Goal: Check status

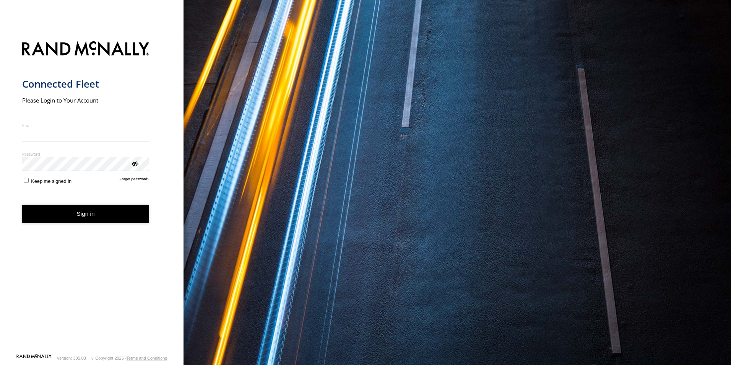
type input "**********"
click at [83, 221] on button "Sign in" at bounding box center [85, 213] width 127 height 19
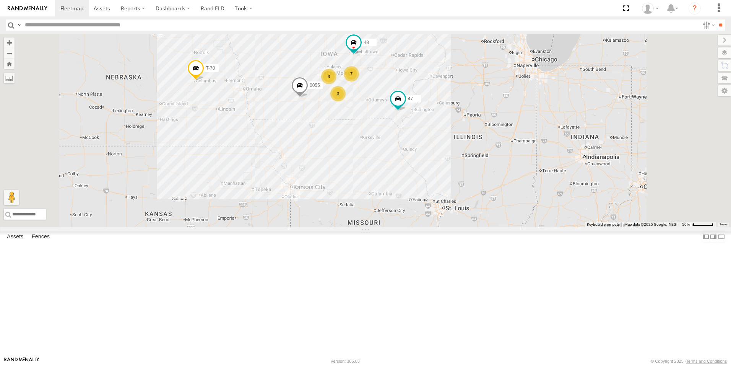
drag, startPoint x: 485, startPoint y: 94, endPoint x: 452, endPoint y: 189, distance: 100.8
click at [452, 189] on div "545 T-69 T-70 0055 47 3 7 48 3" at bounding box center [365, 130] width 731 height 193
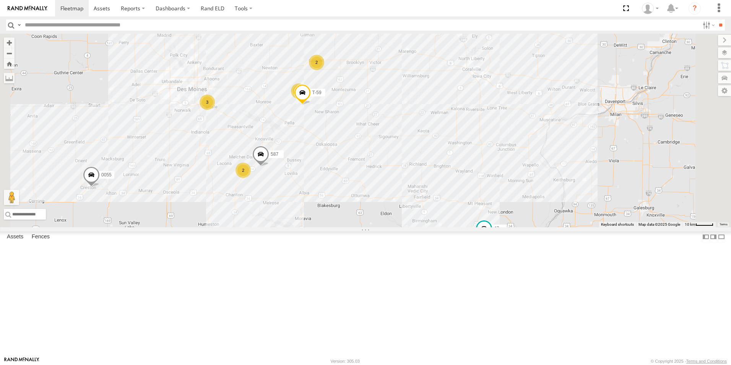
drag, startPoint x: 433, startPoint y: 136, endPoint x: 431, endPoint y: 183, distance: 47.4
click at [431, 183] on div "545 T-69 T-70 0055 47 48 3 4 2 T-59 2 587" at bounding box center [365, 130] width 731 height 193
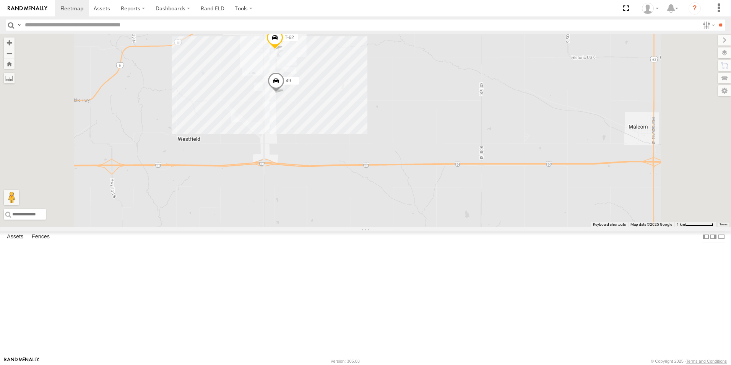
drag, startPoint x: 371, startPoint y: 121, endPoint x: 394, endPoint y: 190, distance: 73.1
click at [394, 190] on div "545 T-69 T-70 0055 47 48 T-59 587 T-62 49" at bounding box center [365, 130] width 731 height 193
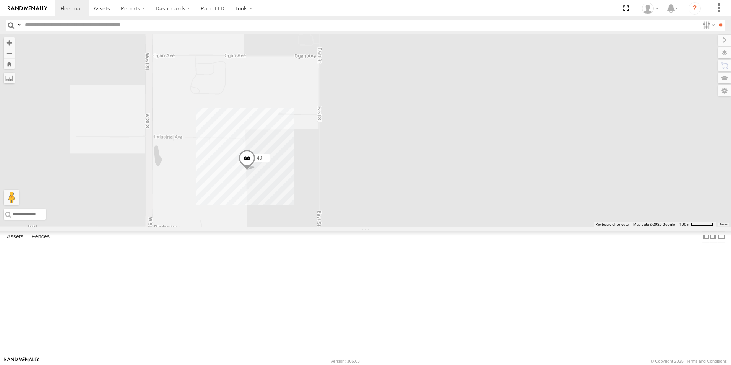
drag, startPoint x: 233, startPoint y: 263, endPoint x: 407, endPoint y: 160, distance: 201.1
click at [407, 160] on div "545 T-69 T-70 0055 47 48 T-59 587 T-62 49" at bounding box center [365, 130] width 731 height 193
click at [255, 169] on span at bounding box center [246, 159] width 17 height 21
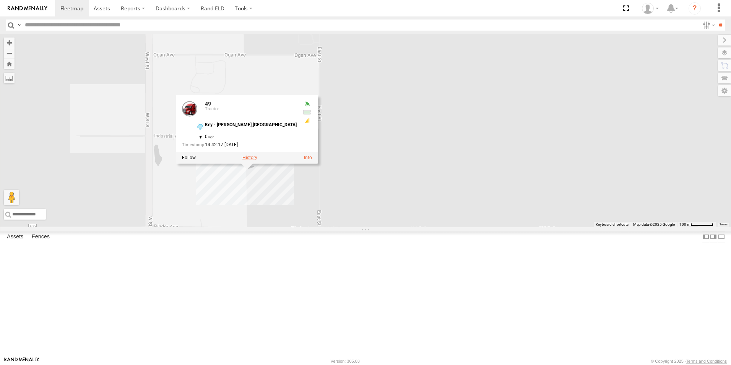
click at [257, 160] on label at bounding box center [249, 157] width 15 height 5
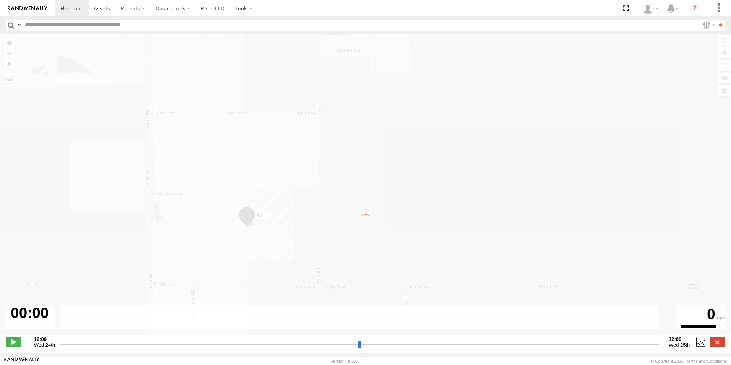
type input "**********"
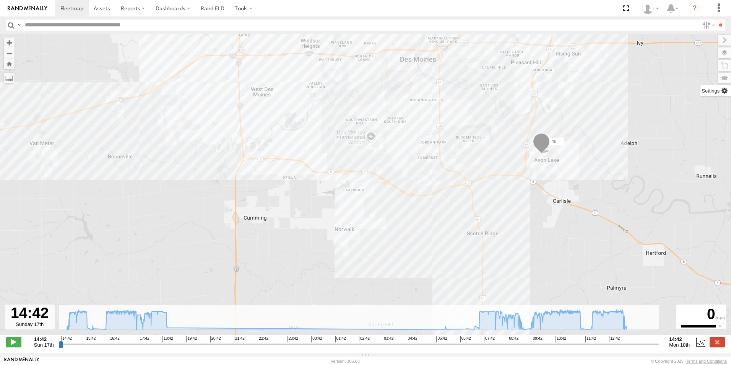
drag, startPoint x: 616, startPoint y: 150, endPoint x: 713, endPoint y: 91, distance: 113.8
click at [713, 91] on div "To navigate the map with touch gestures double-tap and hold your finger on the …" at bounding box center [365, 193] width 731 height 319
click at [501, 179] on div "49 15:38 Sun 15:52 Sun 02:33 Mon 06:32 Mon 11:47 Mon 11:49 Mon" at bounding box center [365, 188] width 731 height 309
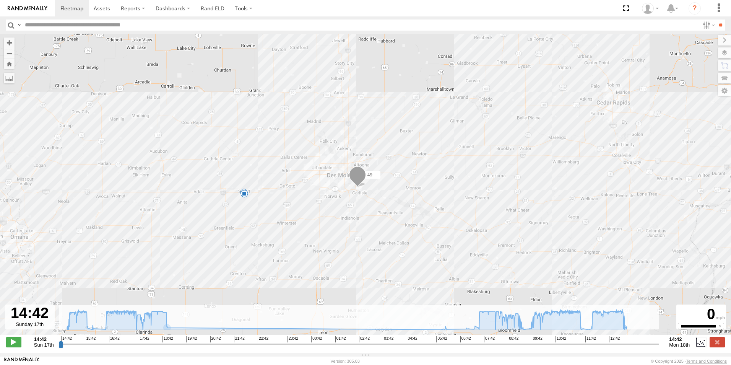
drag, startPoint x: 570, startPoint y: 140, endPoint x: 418, endPoint y: 193, distance: 160.9
click at [418, 193] on div "49 15:38 Sun 15:52 Sun 02:33 Mon 06:32 Mon 11:47 Mon 11:49 Mon" at bounding box center [365, 188] width 731 height 309
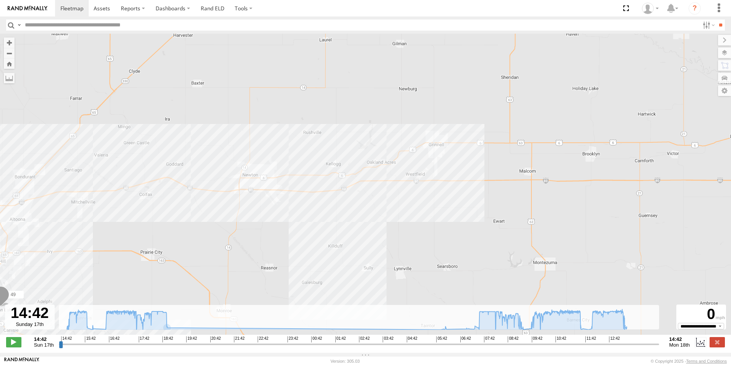
drag, startPoint x: 536, startPoint y: 128, endPoint x: 473, endPoint y: 224, distance: 115.1
click at [473, 224] on div "49 15:38 Sun 15:52 Sun 02:33 Mon 06:32 Mon 11:47 Mon 11:49 Mon" at bounding box center [365, 188] width 731 height 309
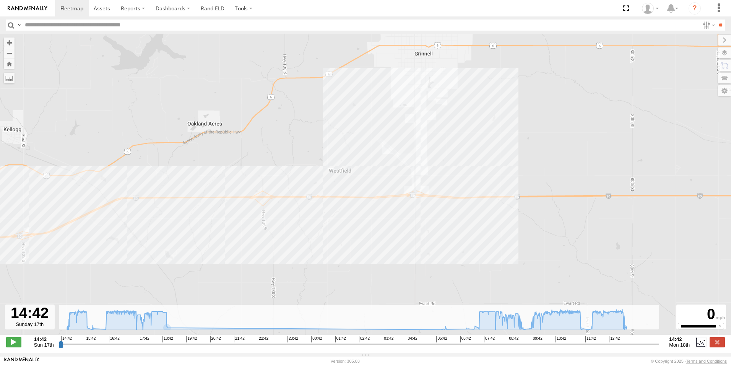
drag, startPoint x: 404, startPoint y: 181, endPoint x: 420, endPoint y: 266, distance: 86.3
click at [420, 266] on div "49 15:38 Sun 15:52 Sun 02:33 Mon 06:32 Mon 11:47 Mon 11:49 Mon" at bounding box center [365, 188] width 731 height 309
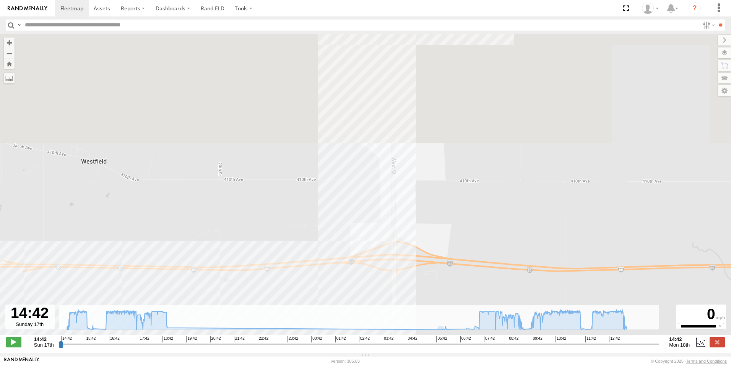
drag, startPoint x: 412, startPoint y: 194, endPoint x: 394, endPoint y: 384, distance: 190.8
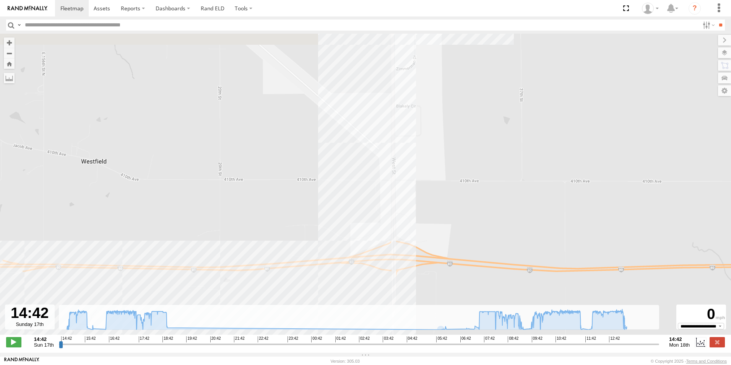
click at [394, 364] on html at bounding box center [365, 182] width 731 height 365
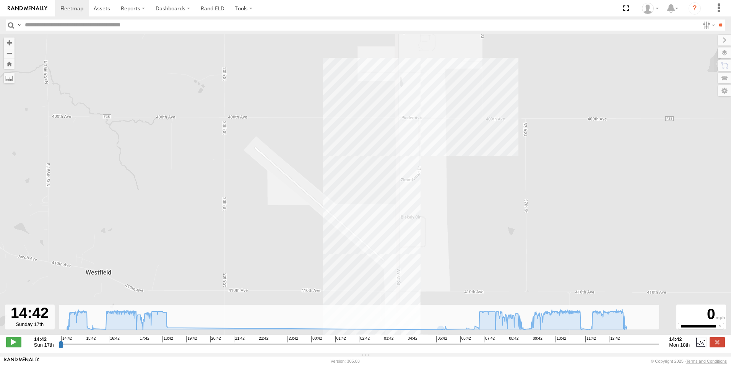
drag, startPoint x: 482, startPoint y: 195, endPoint x: 489, endPoint y: 307, distance: 112.2
click at [489, 307] on div "49 15:38 Sun 15:52 Sun 02:33 Mon 06:32 Mon 11:47 Mon 11:49 Mon" at bounding box center [365, 188] width 731 height 309
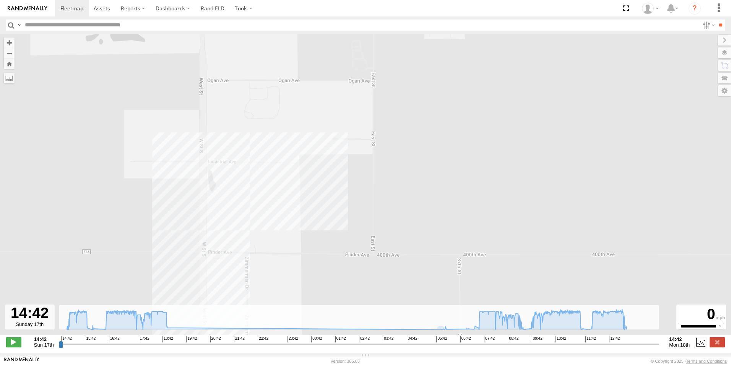
drag, startPoint x: 332, startPoint y: 117, endPoint x: 392, endPoint y: 234, distance: 131.8
click at [392, 234] on div "49 15:38 Sun 15:52 Sun 02:33 Mon 06:32 Mon 11:47 Mon 11:49 Mon" at bounding box center [365, 188] width 731 height 309
